Goal: Task Accomplishment & Management: Manage account settings

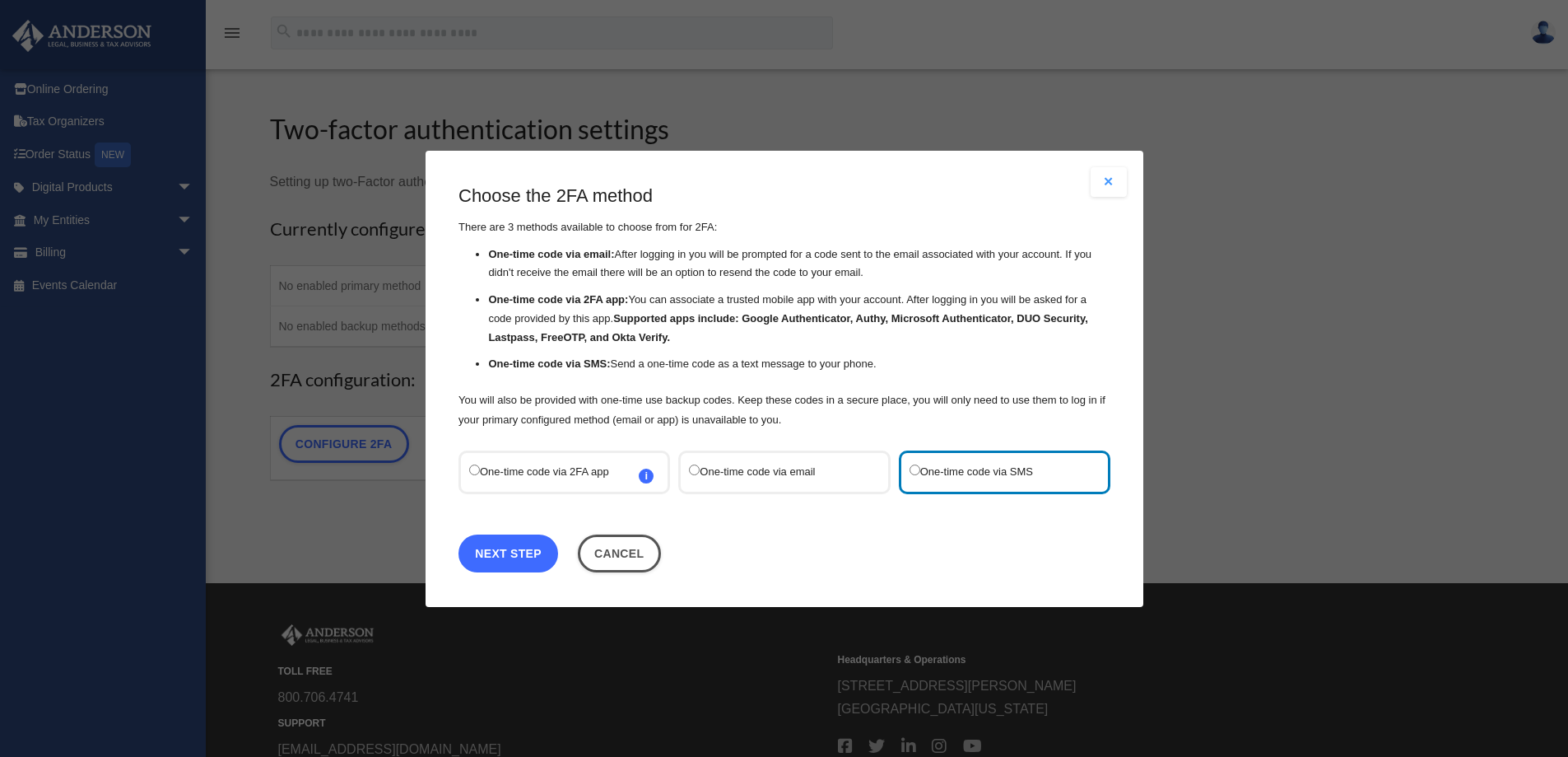
click at [528, 560] on link "Next Step" at bounding box center [508, 552] width 100 height 38
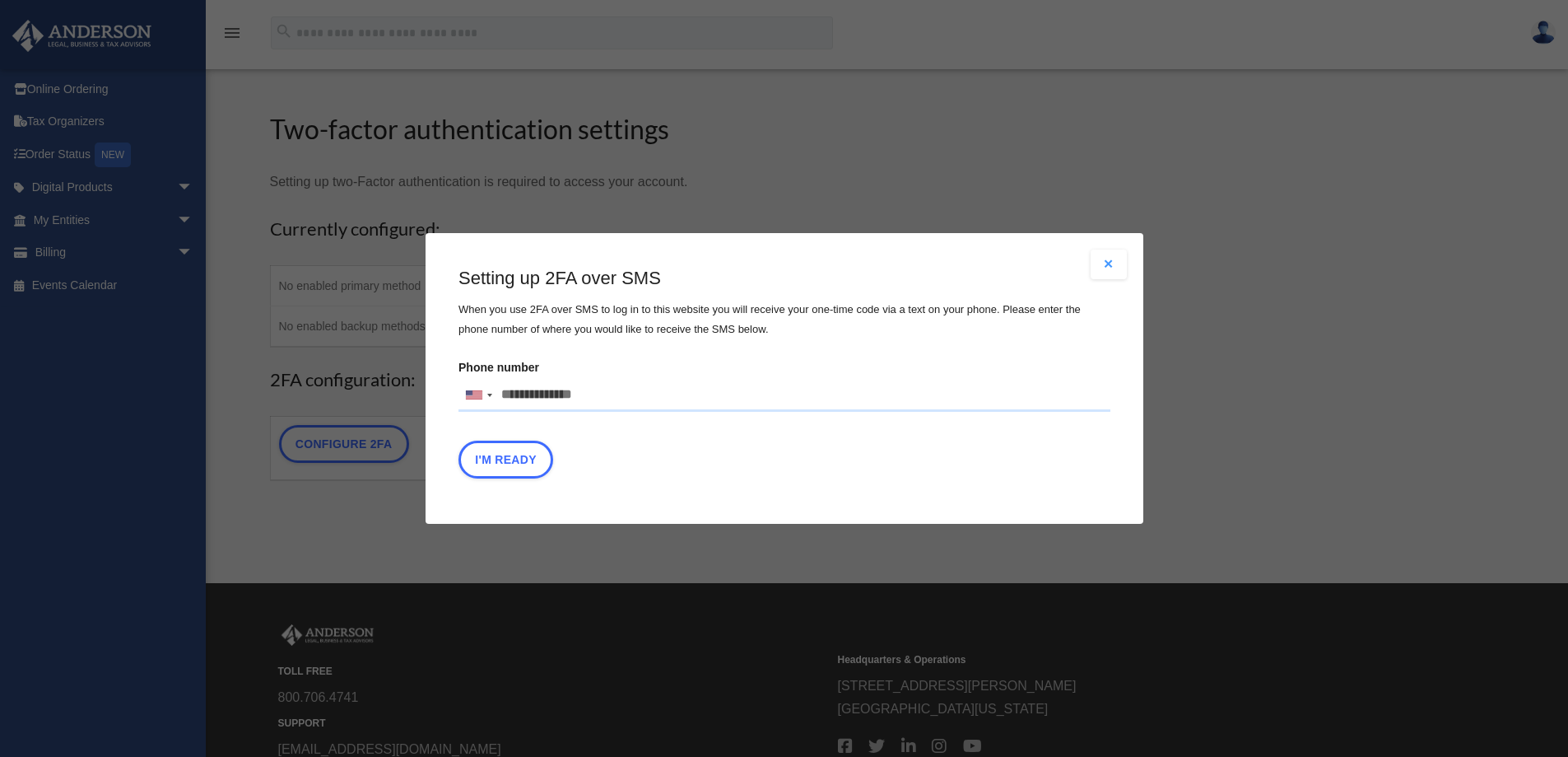
click at [595, 396] on input "Phone number [GEOGRAPHIC_DATA] +1 [GEOGRAPHIC_DATA] +44 [GEOGRAPHIC_DATA] (‫[GE…" at bounding box center [784, 395] width 652 height 33
type input "**********"
click at [514, 449] on button "I'm Ready" at bounding box center [505, 459] width 94 height 38
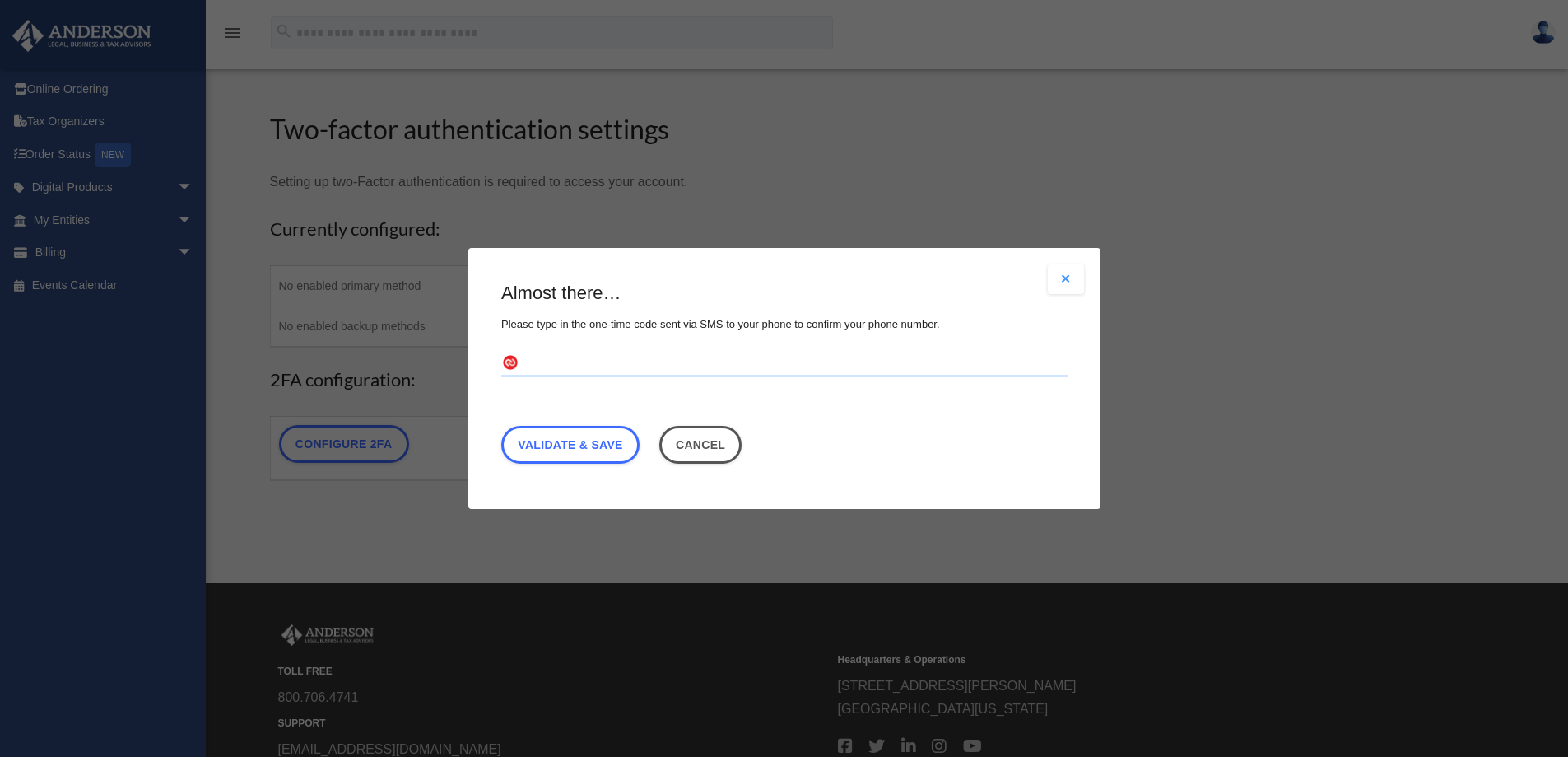
click at [590, 365] on input "text" at bounding box center [784, 363] width 566 height 26
click at [659, 358] on input "text" at bounding box center [784, 363] width 566 height 26
type input "******"
click at [529, 453] on link "Validate & Save" at bounding box center [569, 444] width 138 height 38
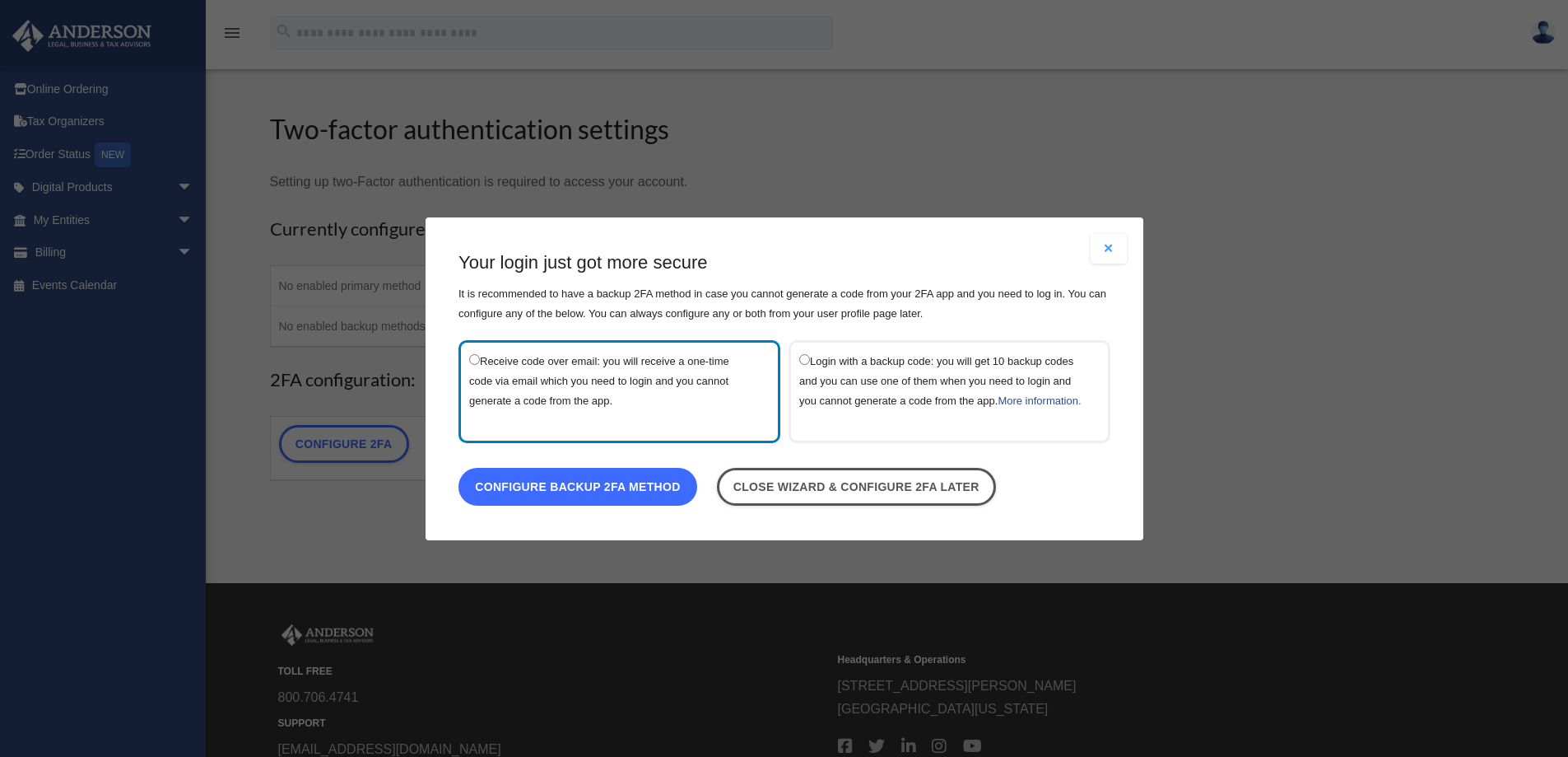
click at [606, 499] on link "Configure backup 2FA method" at bounding box center [577, 485] width 238 height 38
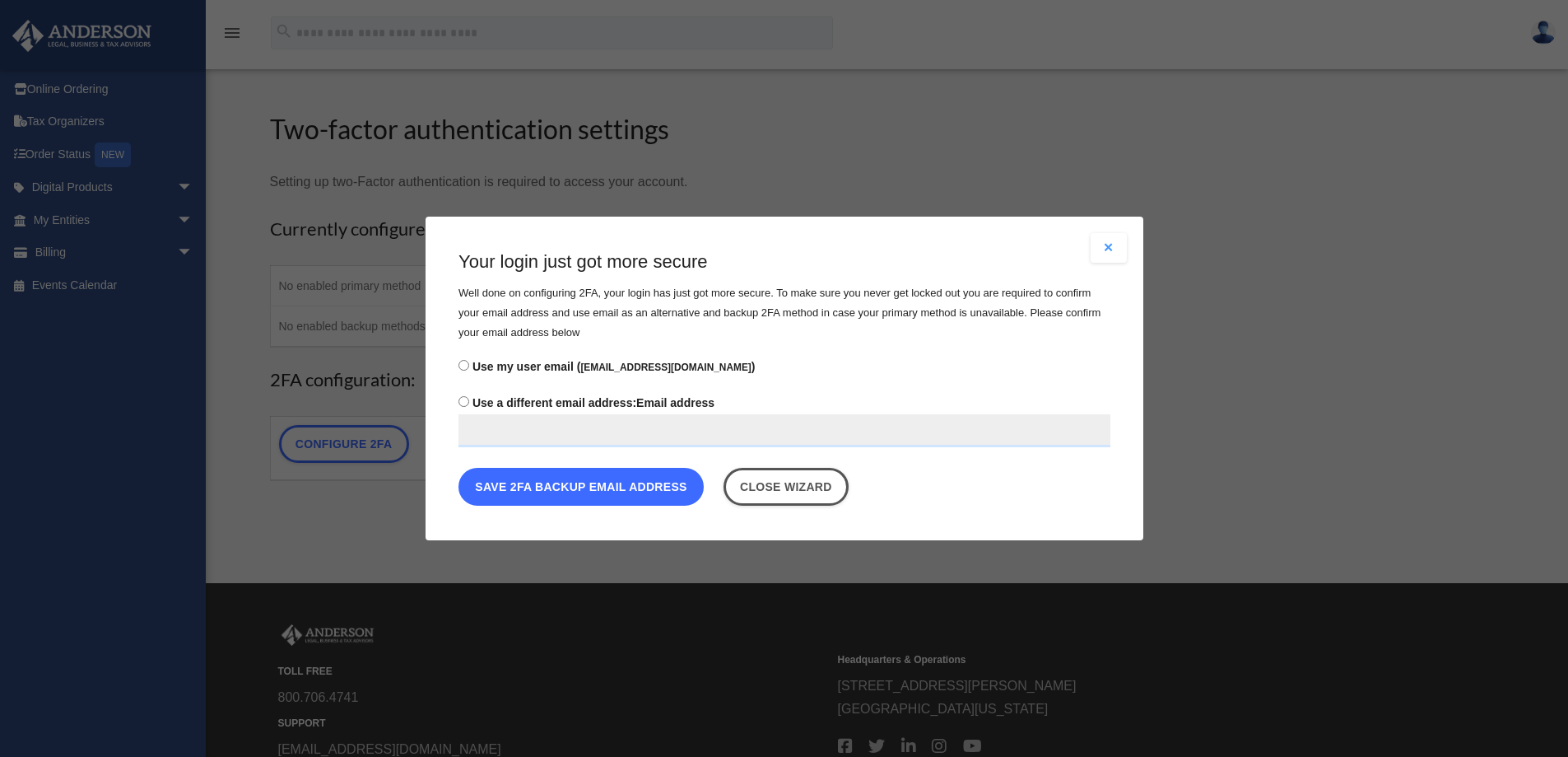
click at [590, 492] on button "Save 2FA backup email address" at bounding box center [580, 486] width 245 height 38
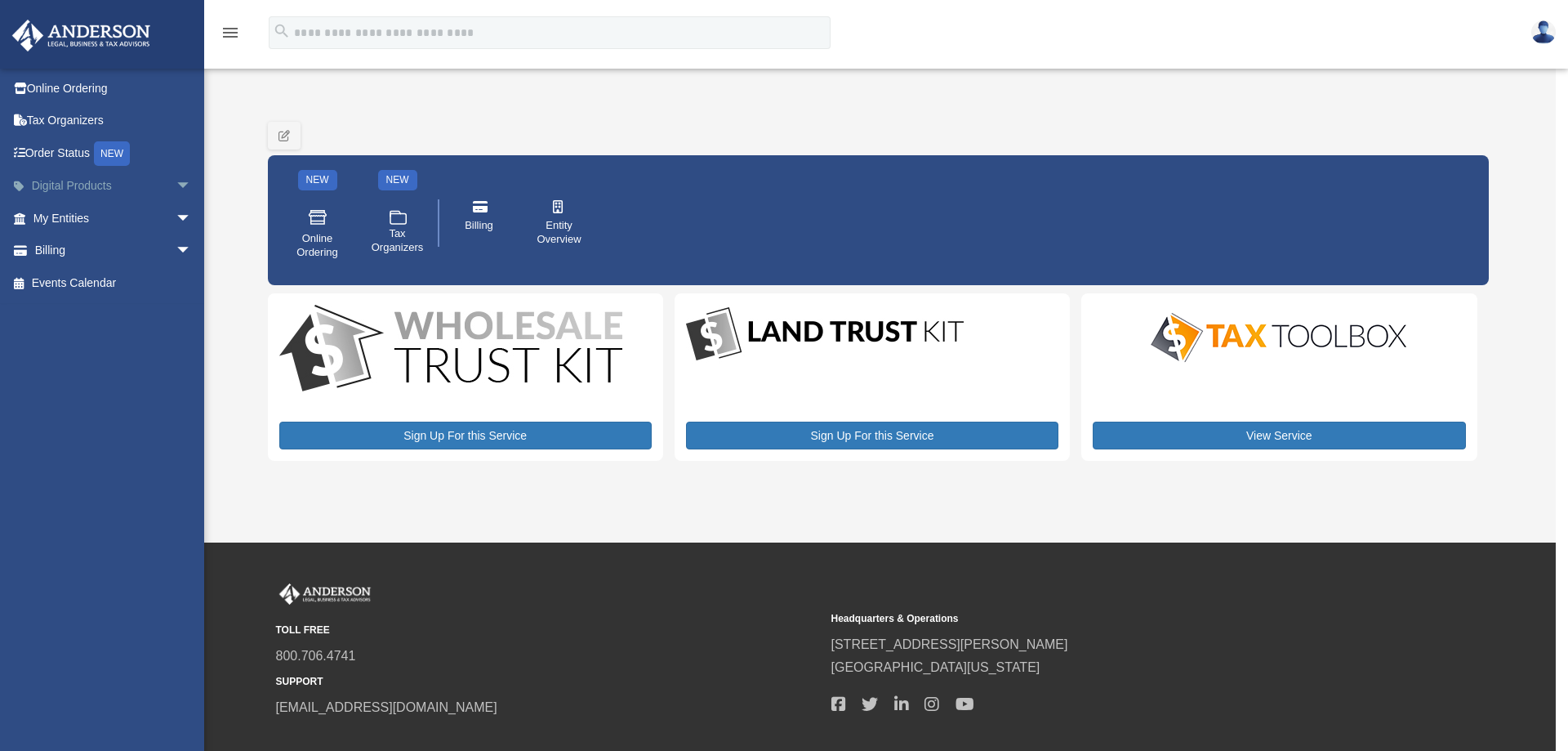
click at [82, 183] on link "Digital Products arrow_drop_down" at bounding box center [114, 186] width 205 height 32
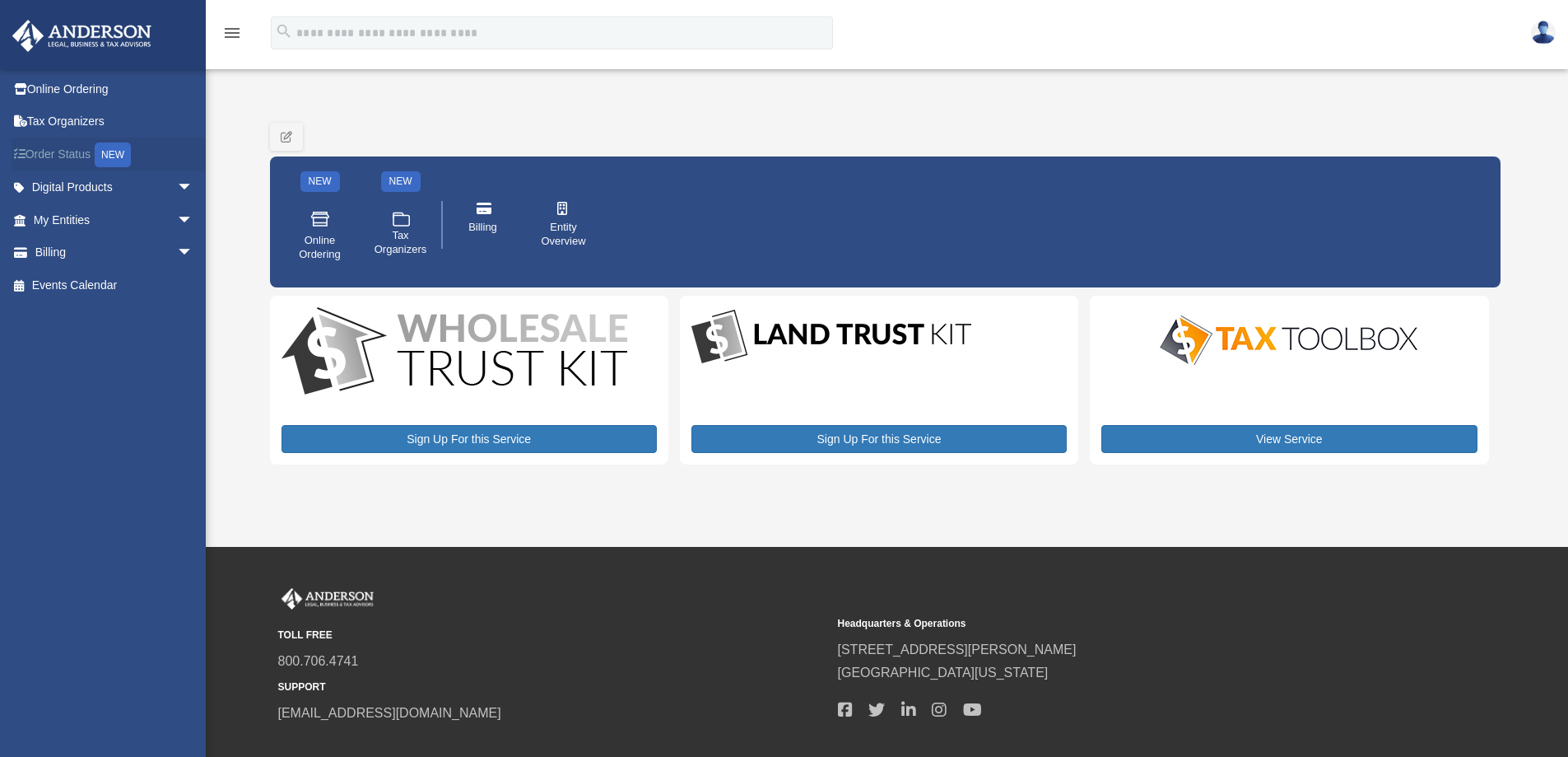
click at [89, 151] on link "Order Status NEW" at bounding box center [115, 154] width 207 height 33
click at [391, 221] on link ".cls-1{fill:none;stroke:#ffffff;stroke-linecap:round;stroke-linejoin:round;stro…" at bounding box center [401, 235] width 69 height 76
click at [237, 28] on icon "menu" at bounding box center [232, 33] width 20 height 20
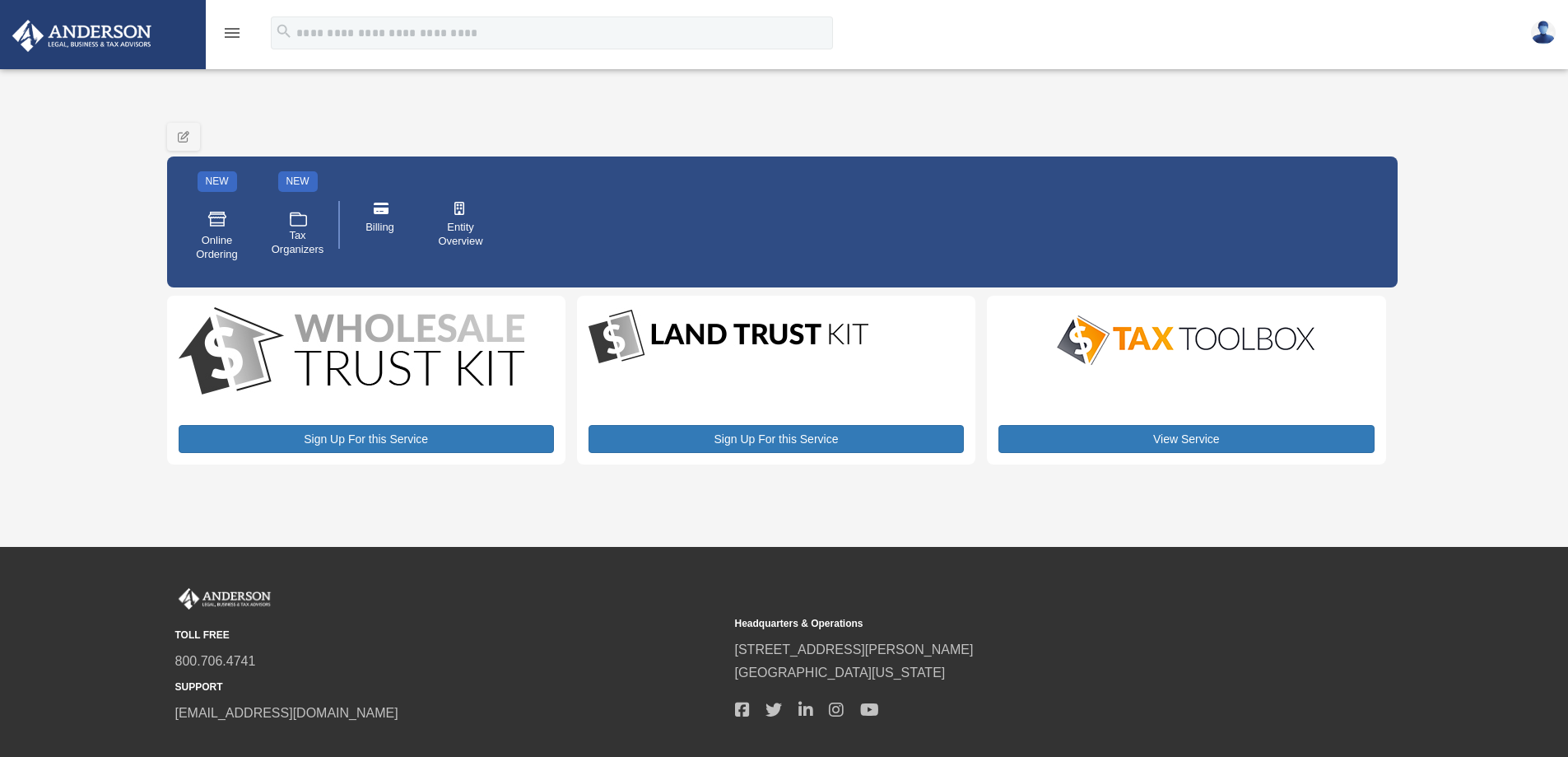
click at [238, 28] on icon "menu" at bounding box center [232, 33] width 20 height 20
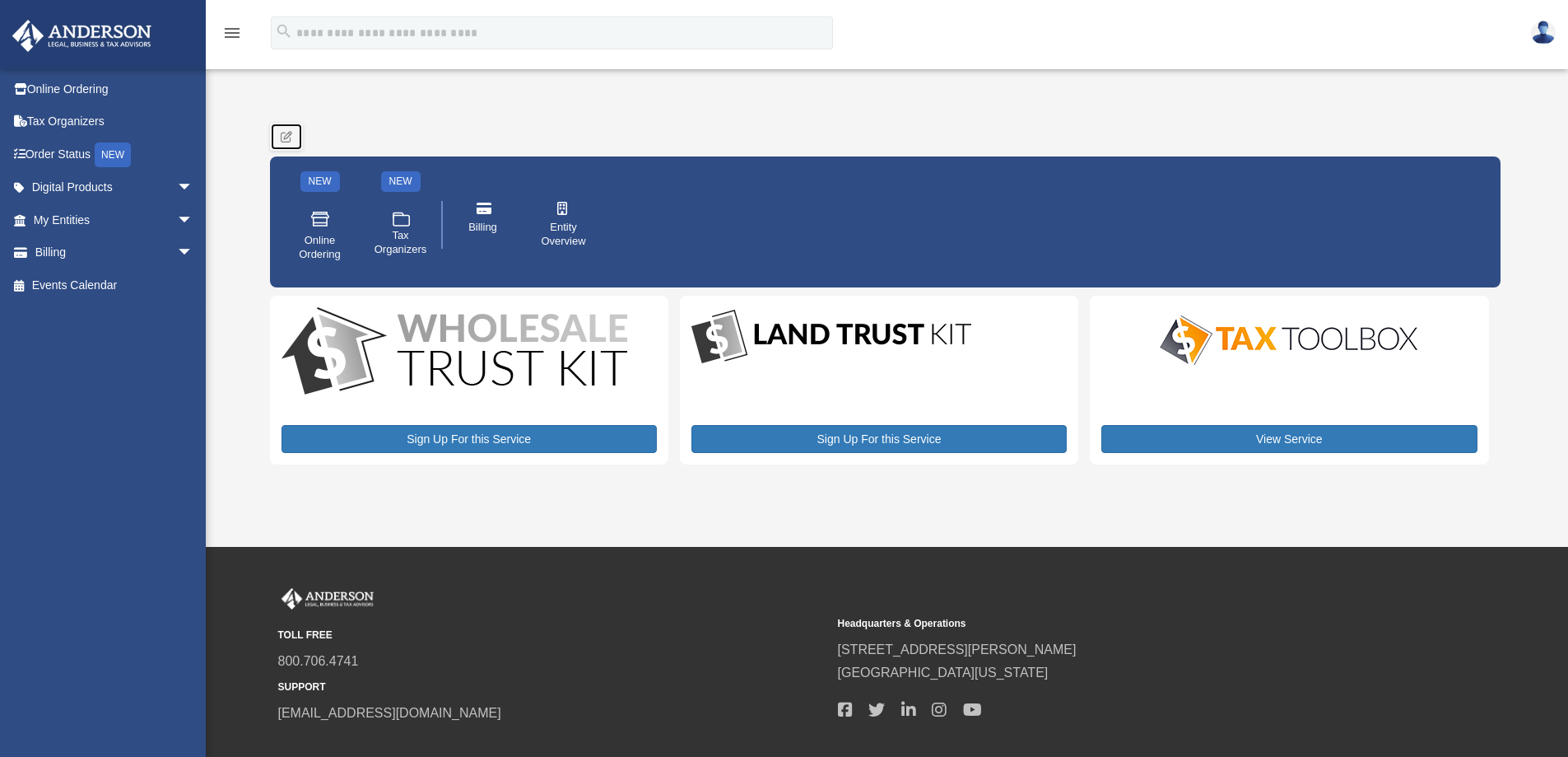
click at [287, 138] on icon "button" at bounding box center [287, 137] width 13 height 12
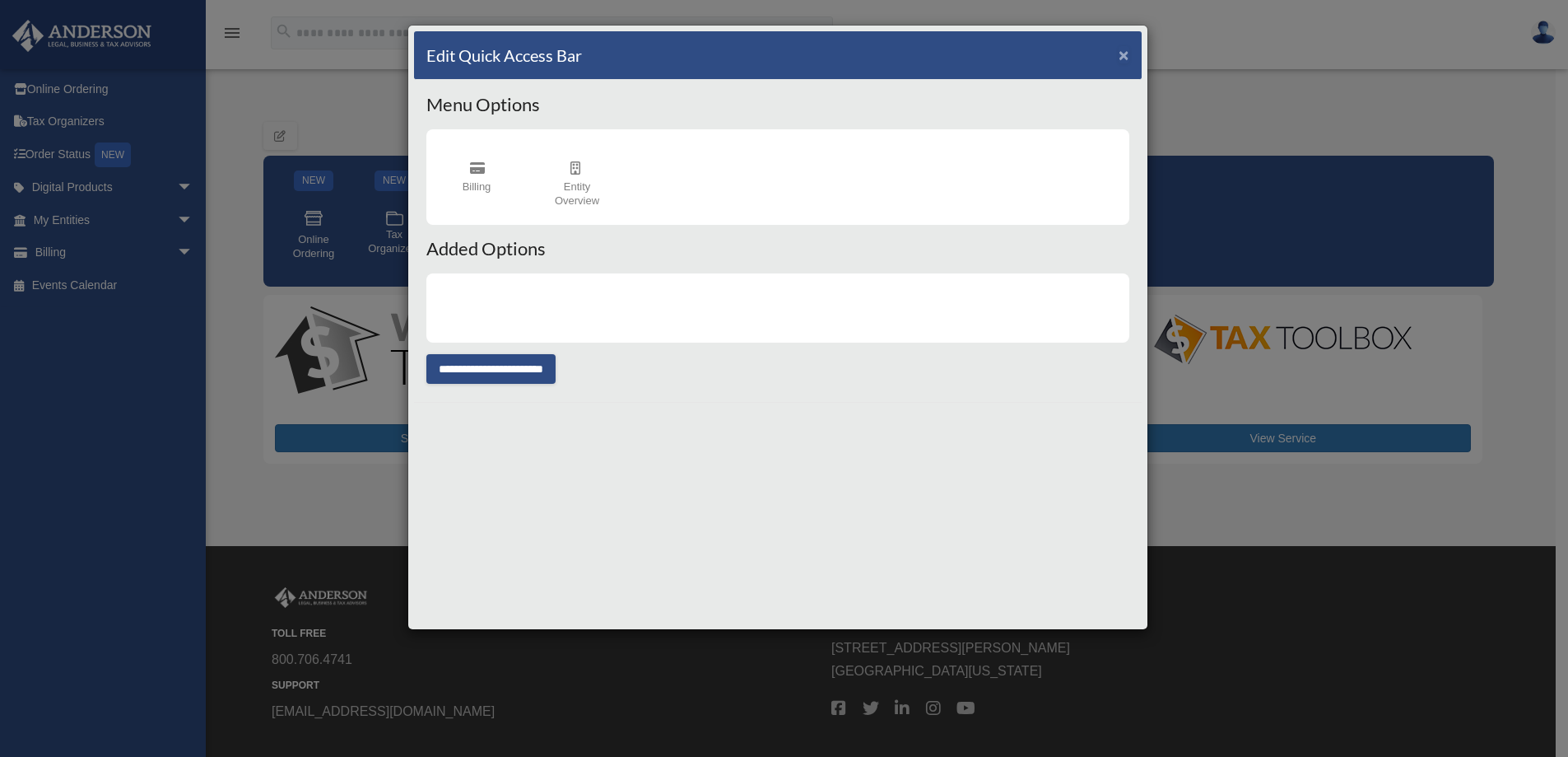
click at [1126, 57] on button "×" at bounding box center [1124, 54] width 11 height 18
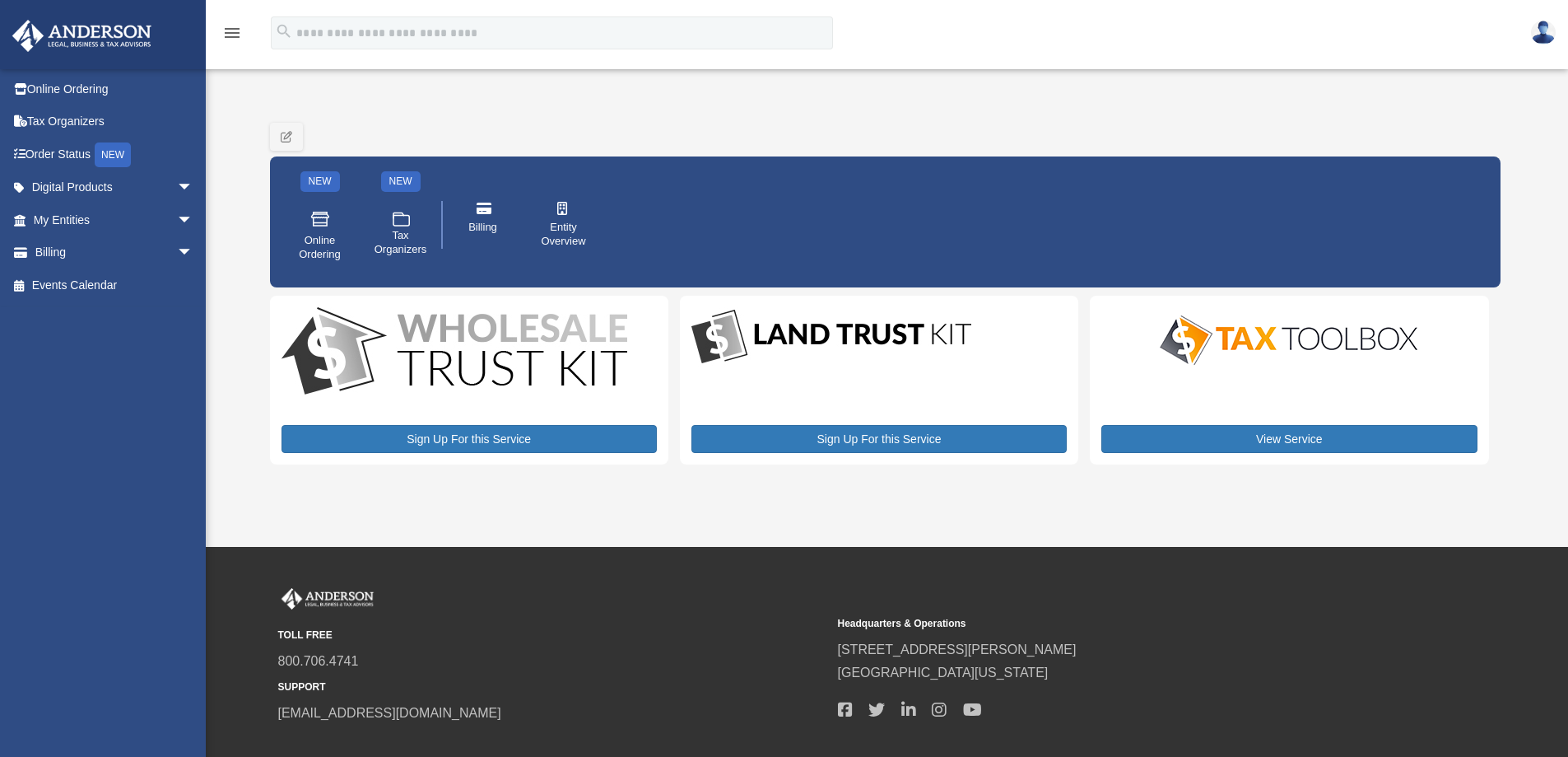
click at [87, 368] on div "matthewclangford@protonmail.com Sign Out matthewclangford@protonmail.com Online…" at bounding box center [109, 385] width 218 height 633
